Goal: Transaction & Acquisition: Purchase product/service

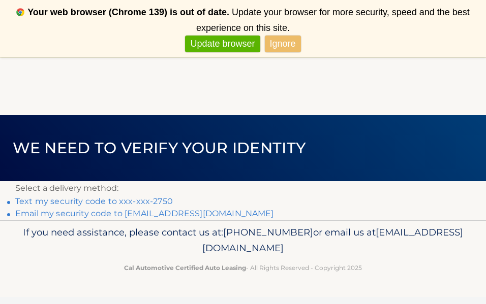
scroll to position [57, 0]
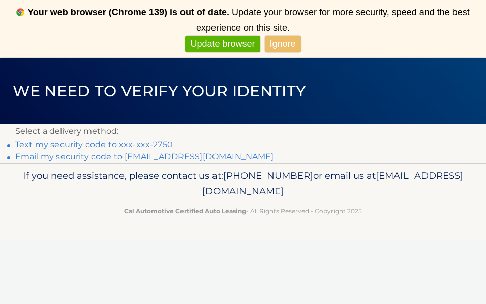
click at [157, 143] on link "Text my security code to xxx-xxx-2750" at bounding box center [94, 145] width 158 height 10
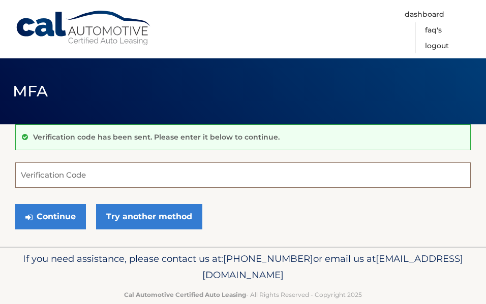
click at [55, 175] on input "Verification Code" at bounding box center [242, 175] width 455 height 25
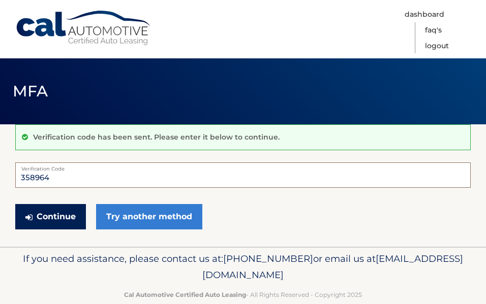
type input "358964"
click at [57, 218] on button "Continue" at bounding box center [50, 216] width 71 height 25
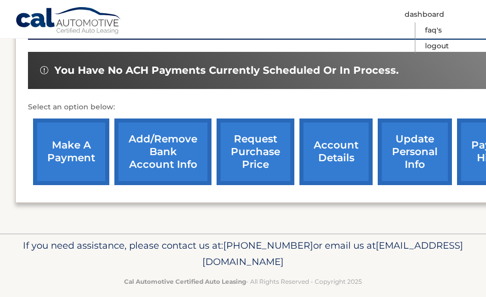
scroll to position [342, 0]
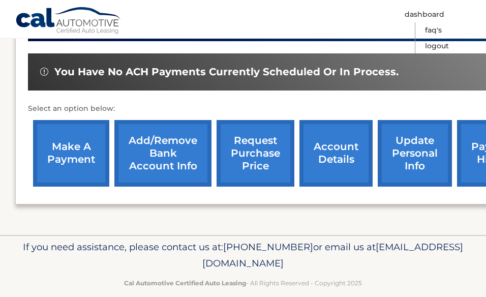
click at [77, 147] on link "make a payment" at bounding box center [71, 153] width 76 height 67
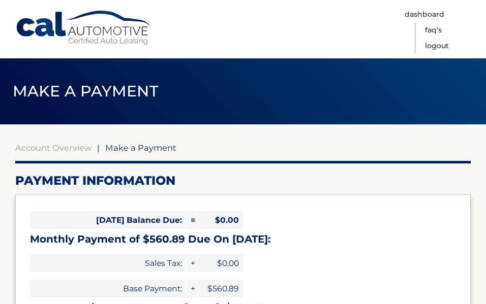
select select "NmFjOGE0ZGUtYzQzMS00ZTAwLWI1ZTgtNGUzZTVlMGYzZjkz"
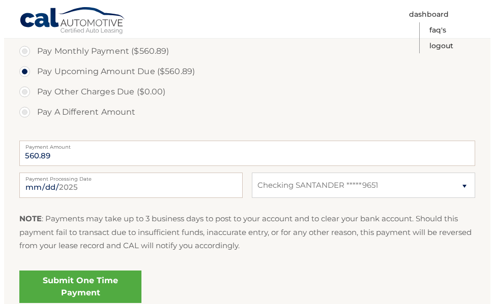
scroll to position [388, 0]
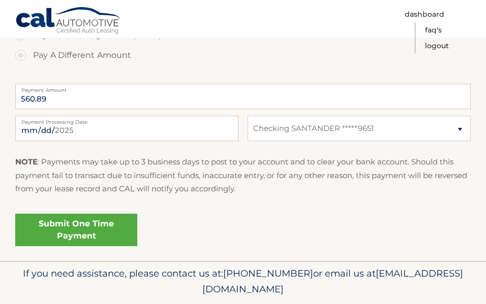
click at [76, 233] on link "Submit One Time Payment" at bounding box center [76, 230] width 122 height 33
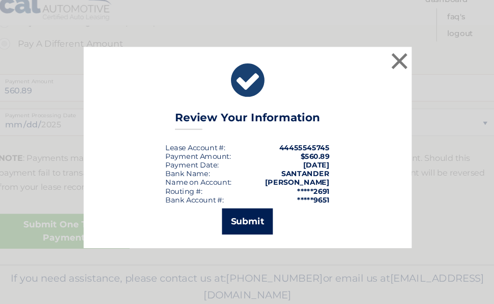
click at [235, 218] on button "Submit" at bounding box center [246, 221] width 47 height 24
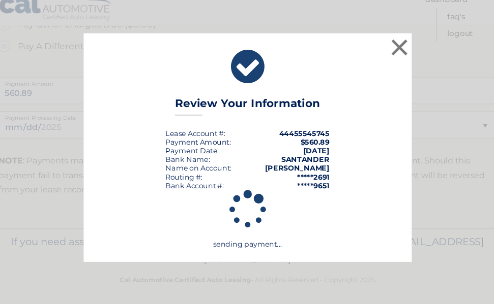
scroll to position [385, 0]
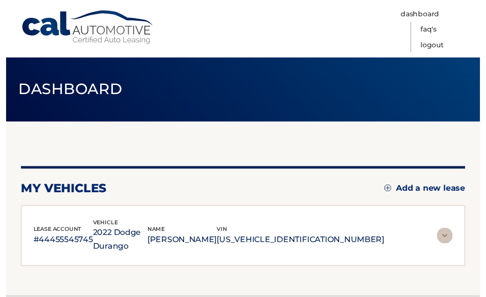
scroll to position [38, 0]
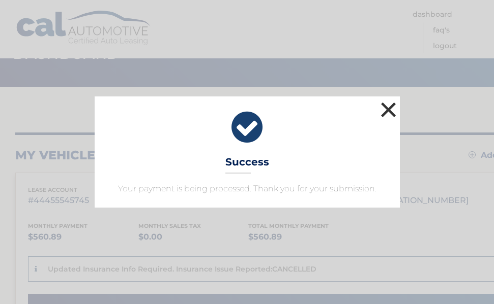
click at [388, 108] on button "×" at bounding box center [388, 110] width 20 height 20
